Goal: Task Accomplishment & Management: Manage account settings

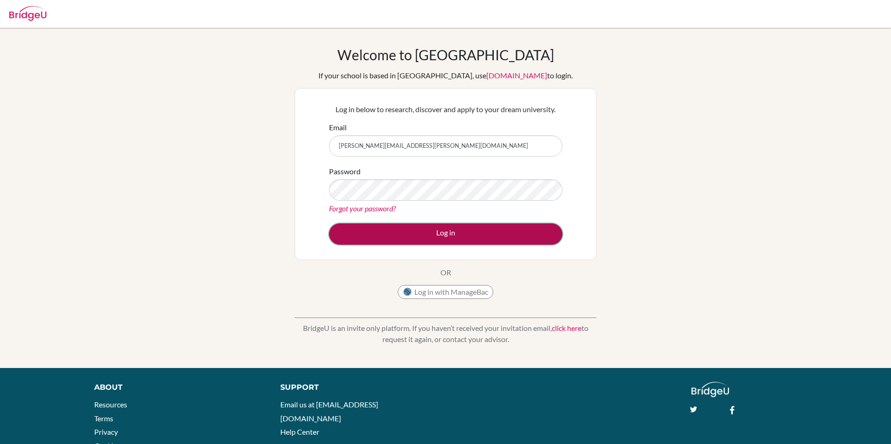
click at [430, 241] on button "Log in" at bounding box center [445, 234] width 233 height 21
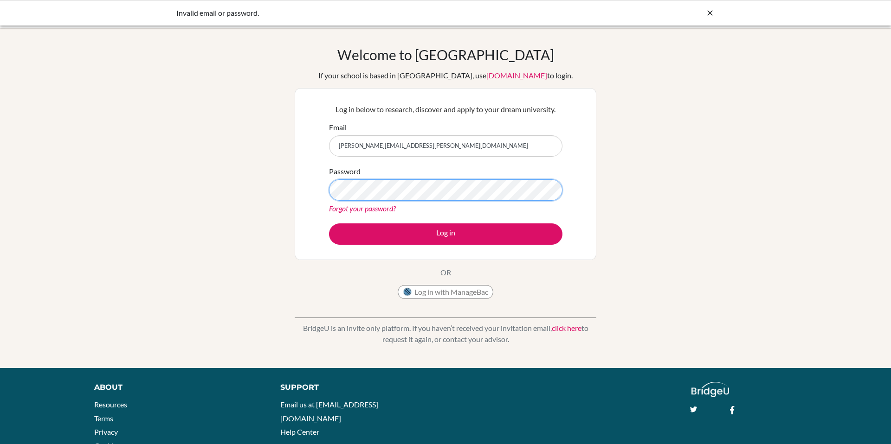
click at [329, 224] on button "Log in" at bounding box center [445, 234] width 233 height 21
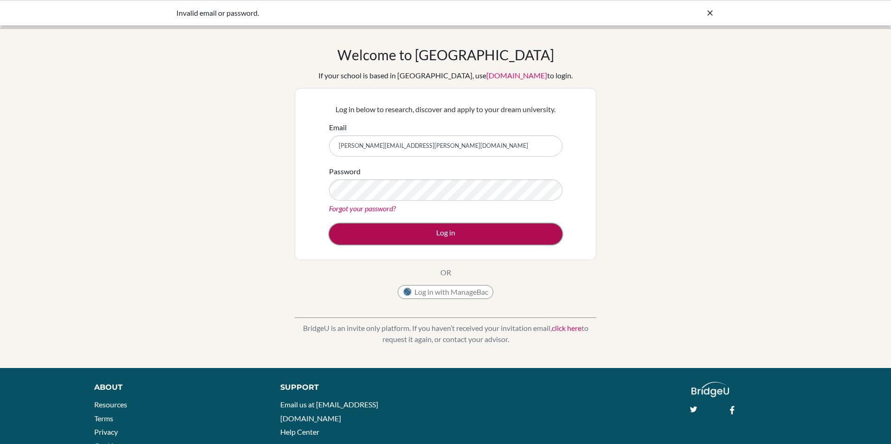
click at [517, 240] on button "Log in" at bounding box center [445, 234] width 233 height 21
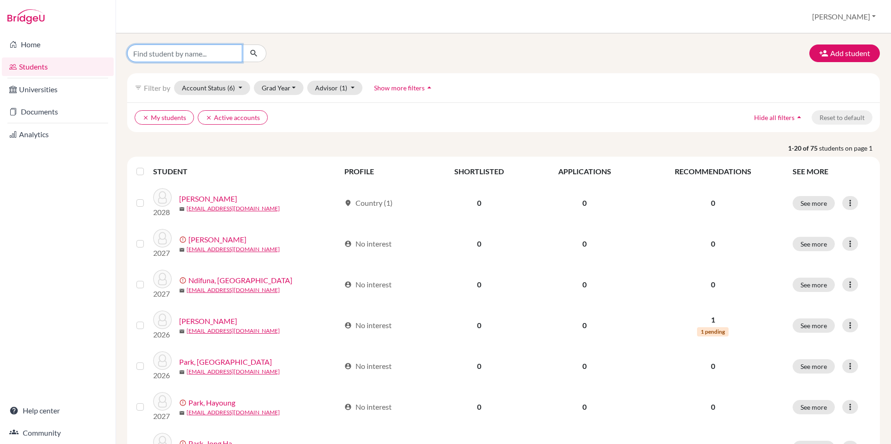
click at [207, 57] on input "Find student by name..." at bounding box center [184, 54] width 115 height 18
type input "[PERSON_NAME]"
click button "submit" at bounding box center [254, 54] width 25 height 18
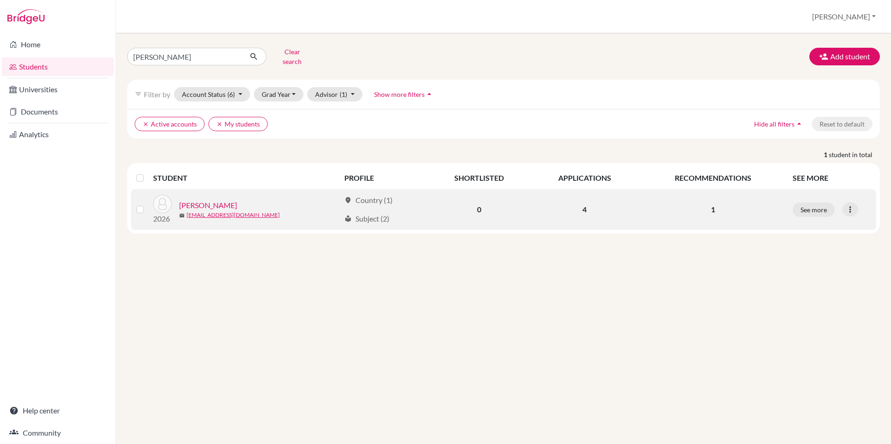
click at [206, 200] on link "[PERSON_NAME]" at bounding box center [208, 205] width 58 height 11
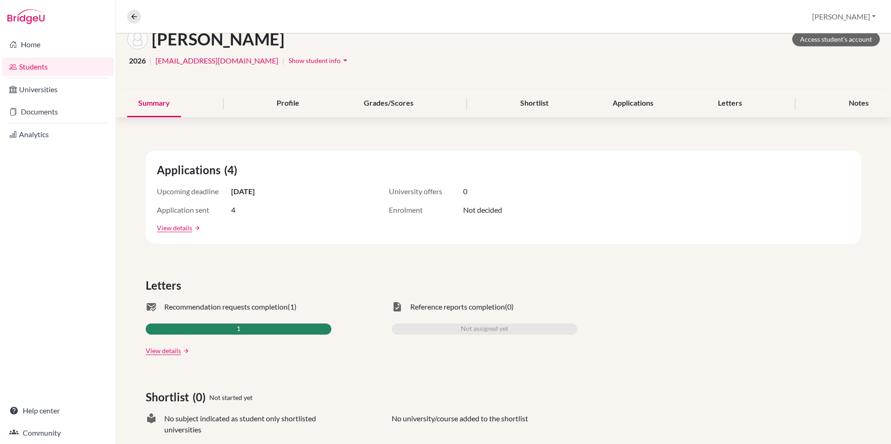
scroll to position [57, 0]
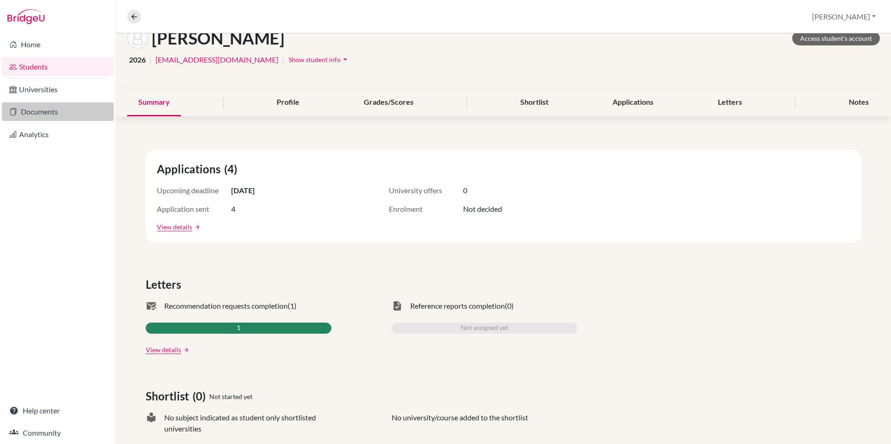
click at [44, 112] on link "Documents" at bounding box center [58, 112] width 112 height 19
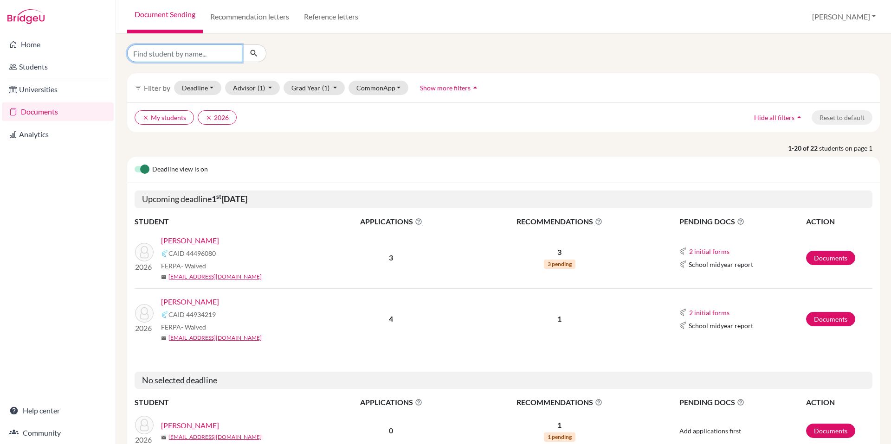
click at [172, 53] on input "Find student by name..." at bounding box center [184, 54] width 115 height 18
type input "wilson"
click button "submit" at bounding box center [254, 54] width 25 height 18
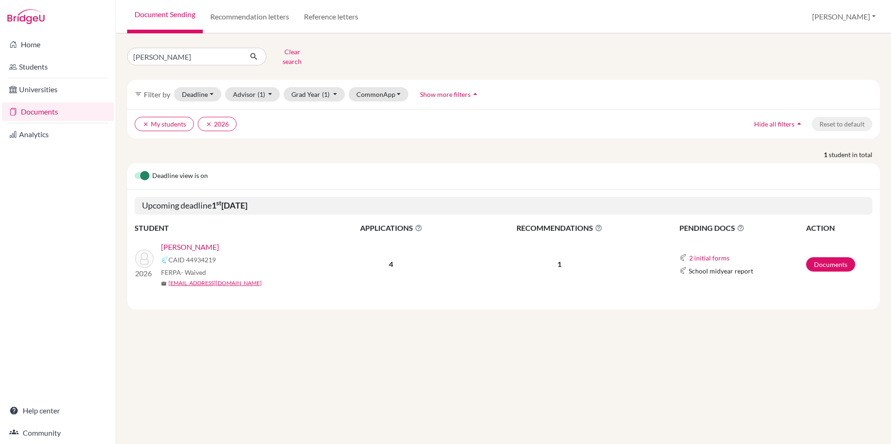
click at [188, 242] on link "Wilson, Olivia" at bounding box center [190, 247] width 58 height 11
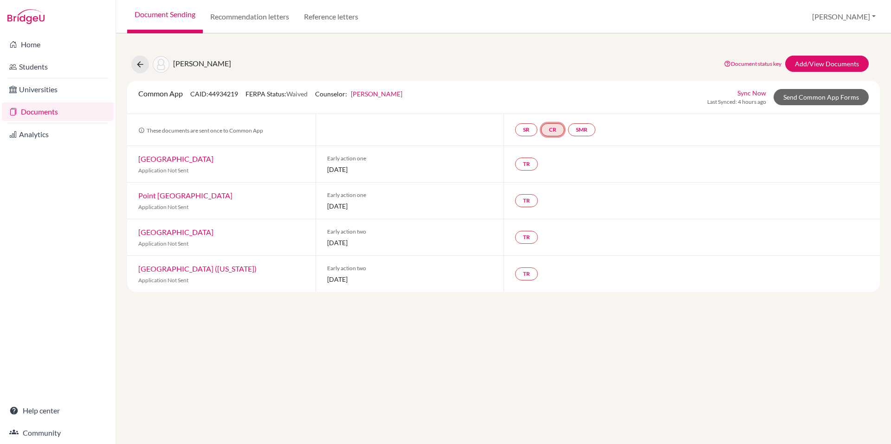
click at [551, 128] on link "CR" at bounding box center [552, 129] width 23 height 13
click at [611, 45] on div "Wilson, Olivia Document status key TR Requirement. Document not uploaded yet. T…" at bounding box center [503, 169] width 752 height 248
click at [587, 124] on link "SMR" at bounding box center [581, 129] width 27 height 13
click at [585, 53] on div "Wilson, Olivia Document status key TR Requirement. Document not uploaded yet. T…" at bounding box center [503, 169] width 752 height 248
click at [526, 132] on link "SR" at bounding box center [526, 129] width 22 height 13
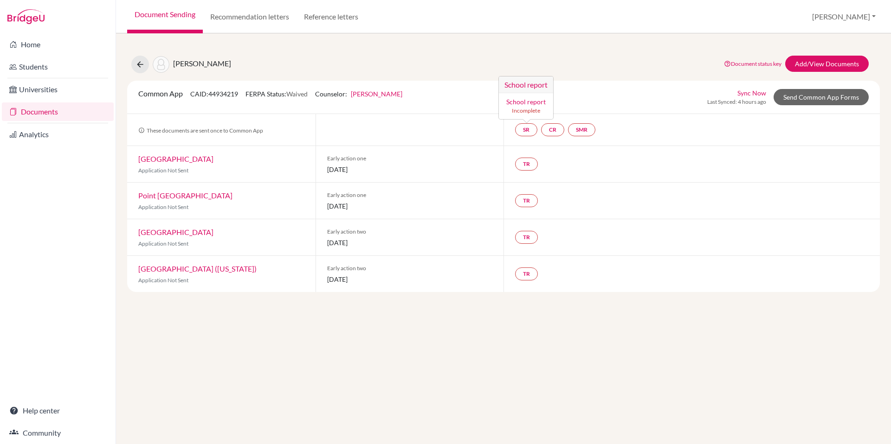
click at [546, 56] on div "Wilson, Olivia Document status key TR Requirement. Document not uploaded yet. T…" at bounding box center [503, 65] width 766 height 18
click at [811, 66] on link "Add/View Documents" at bounding box center [827, 64] width 84 height 16
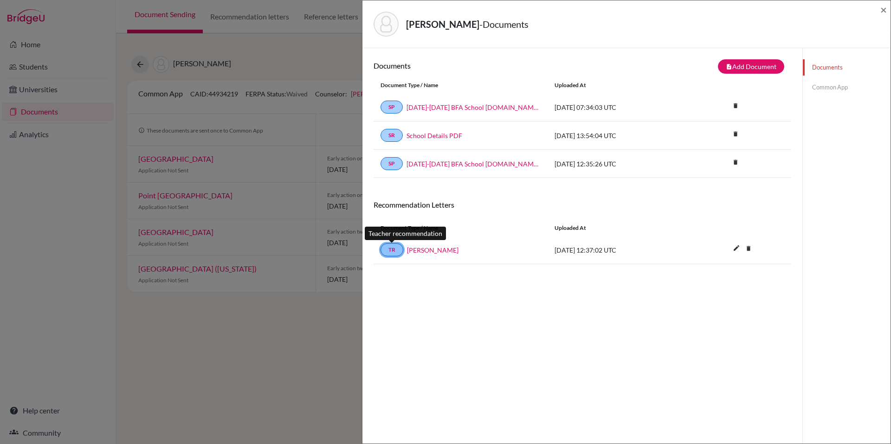
click at [393, 247] on link "TR" at bounding box center [391, 250] width 23 height 13
click at [395, 249] on link "TR" at bounding box center [391, 250] width 23 height 13
click at [595, 330] on div "Documents note_add Add Document Document type Change explanation for Common App…" at bounding box center [582, 270] width 418 height 422
click at [885, 11] on span "×" at bounding box center [883, 9] width 6 height 13
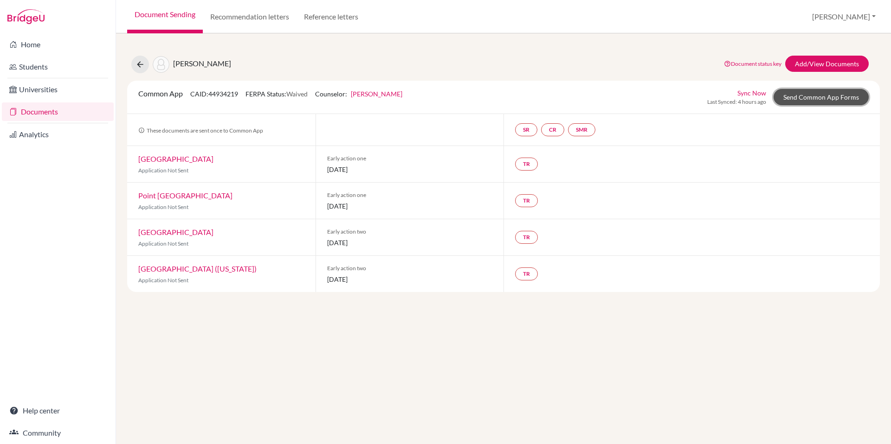
click at [792, 95] on link "Send Common App Forms" at bounding box center [820, 97] width 95 height 16
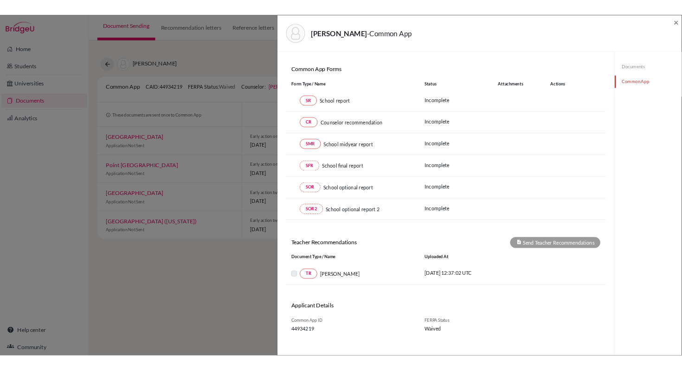
scroll to position [84, 0]
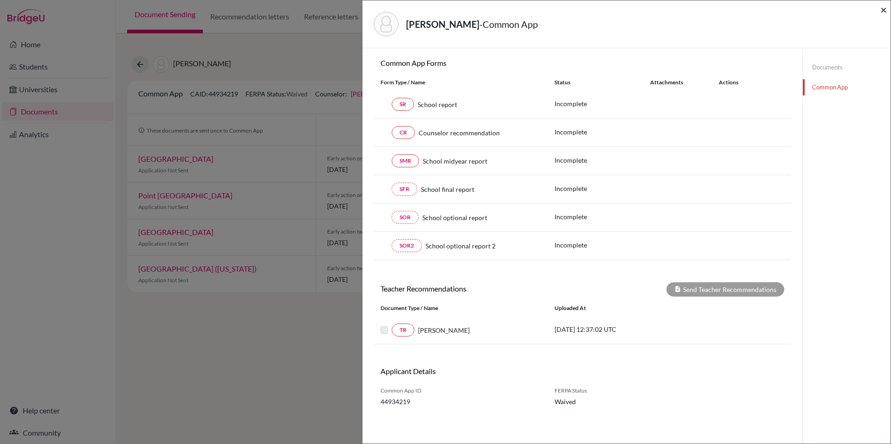
click at [884, 14] on span "×" at bounding box center [883, 9] width 6 height 13
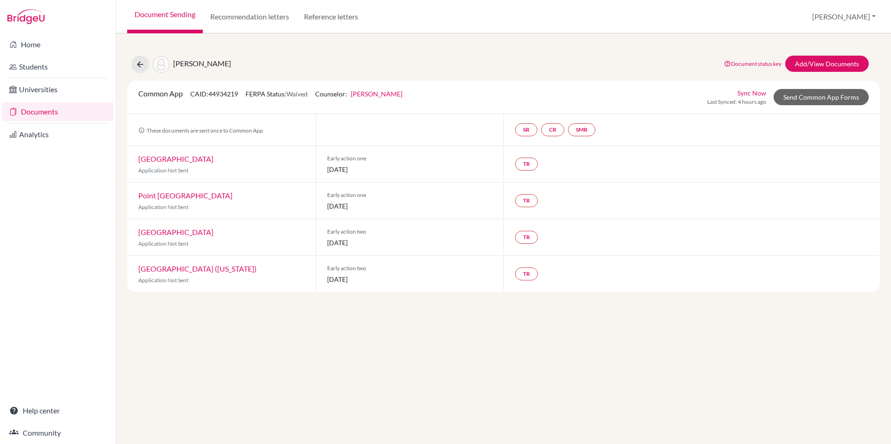
click at [266, 136] on div "These documents are sent once to Common App" at bounding box center [221, 130] width 188 height 26
click at [810, 91] on link "Send Common App Forms" at bounding box center [820, 97] width 95 height 16
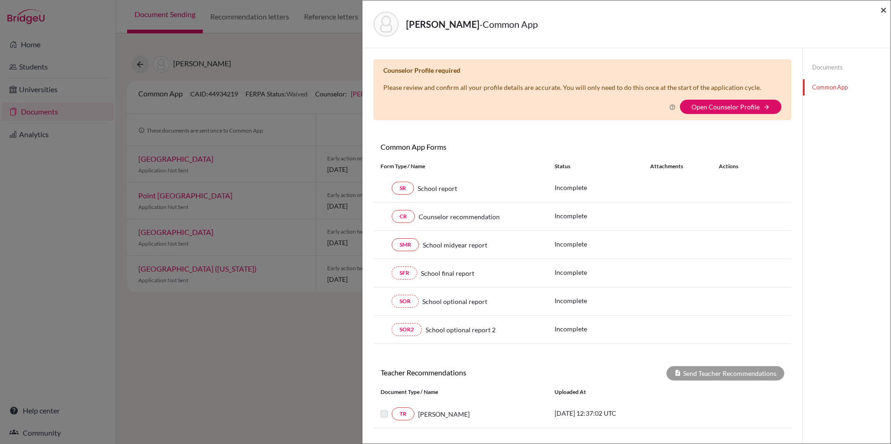
click at [884, 8] on span "×" at bounding box center [883, 9] width 6 height 13
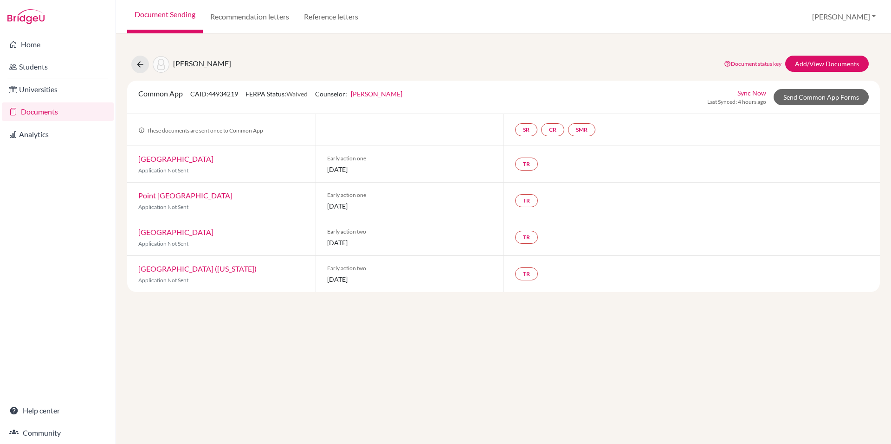
click at [161, 208] on span "Application Not Sent" at bounding box center [163, 207] width 50 height 7
click at [239, 391] on div "Wilson, Olivia Document status key TR Requirement. Document not uploaded yet. T…" at bounding box center [503, 238] width 775 height 411
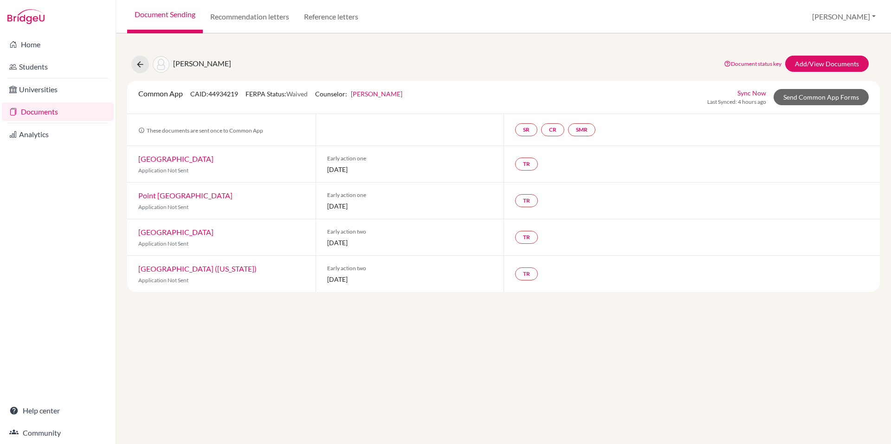
click at [178, 245] on span "Application Not Sent" at bounding box center [163, 243] width 50 height 7
click at [213, 330] on div "Wilson, Olivia Document status key TR Requirement. Document not uploaded yet. T…" at bounding box center [503, 238] width 775 height 411
click at [863, 17] on button "[PERSON_NAME]" at bounding box center [844, 17] width 72 height 18
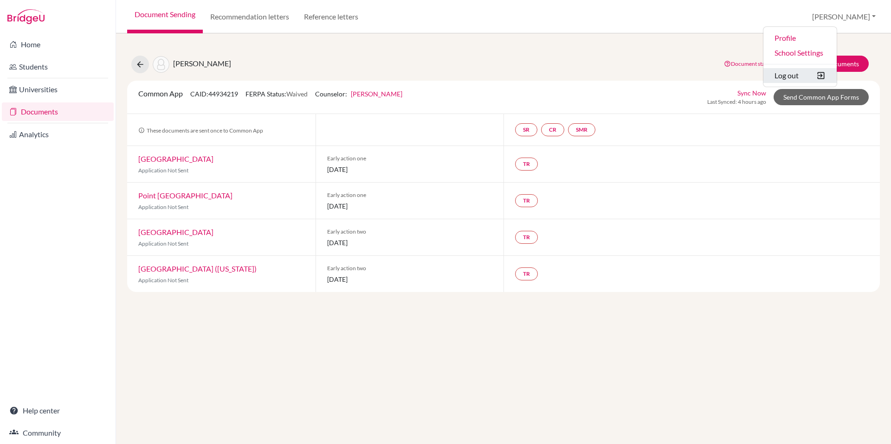
click at [836, 70] on button "Log out" at bounding box center [799, 75] width 73 height 15
click at [349, 51] on div "Wilson, Olivia Document status key TR Requirement. Document not uploaded yet. T…" at bounding box center [503, 169] width 752 height 248
click at [245, 170] on p "Application Not Sent" at bounding box center [221, 171] width 166 height 8
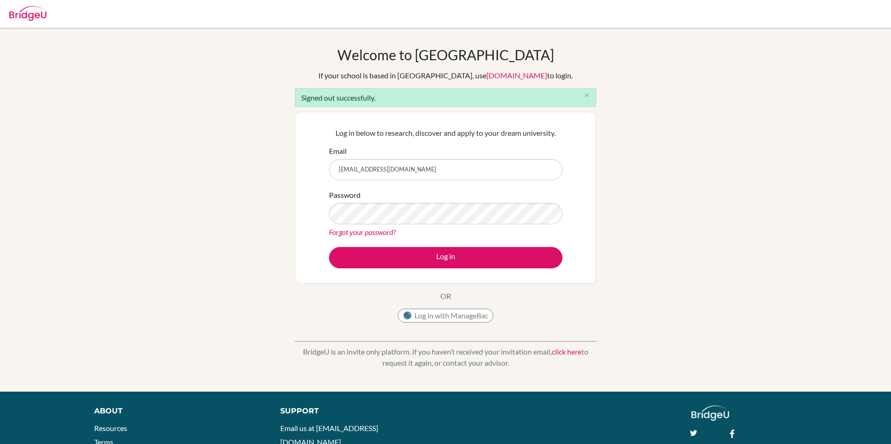
type input "[EMAIL_ADDRESS][DOMAIN_NAME]"
click at [655, 282] on div "Welcome to [GEOGRAPHIC_DATA] If your school is based in [GEOGRAPHIC_DATA], use …" at bounding box center [445, 209] width 891 height 327
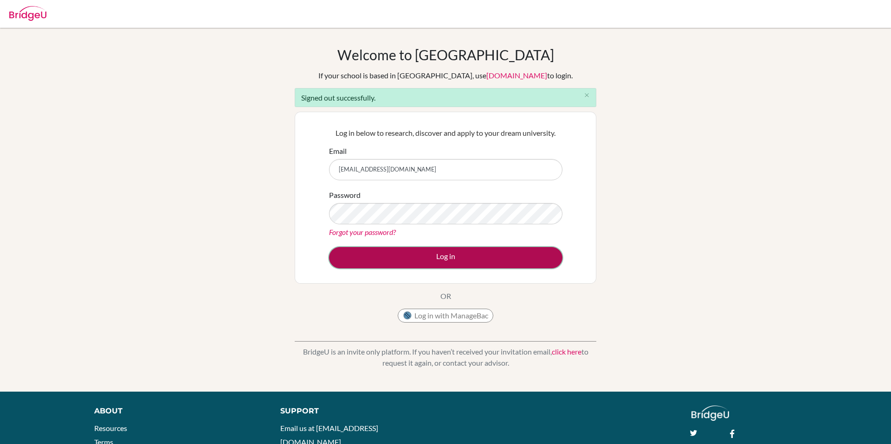
click at [500, 266] on button "Log in" at bounding box center [445, 257] width 233 height 21
